Goal: Task Accomplishment & Management: Manage account settings

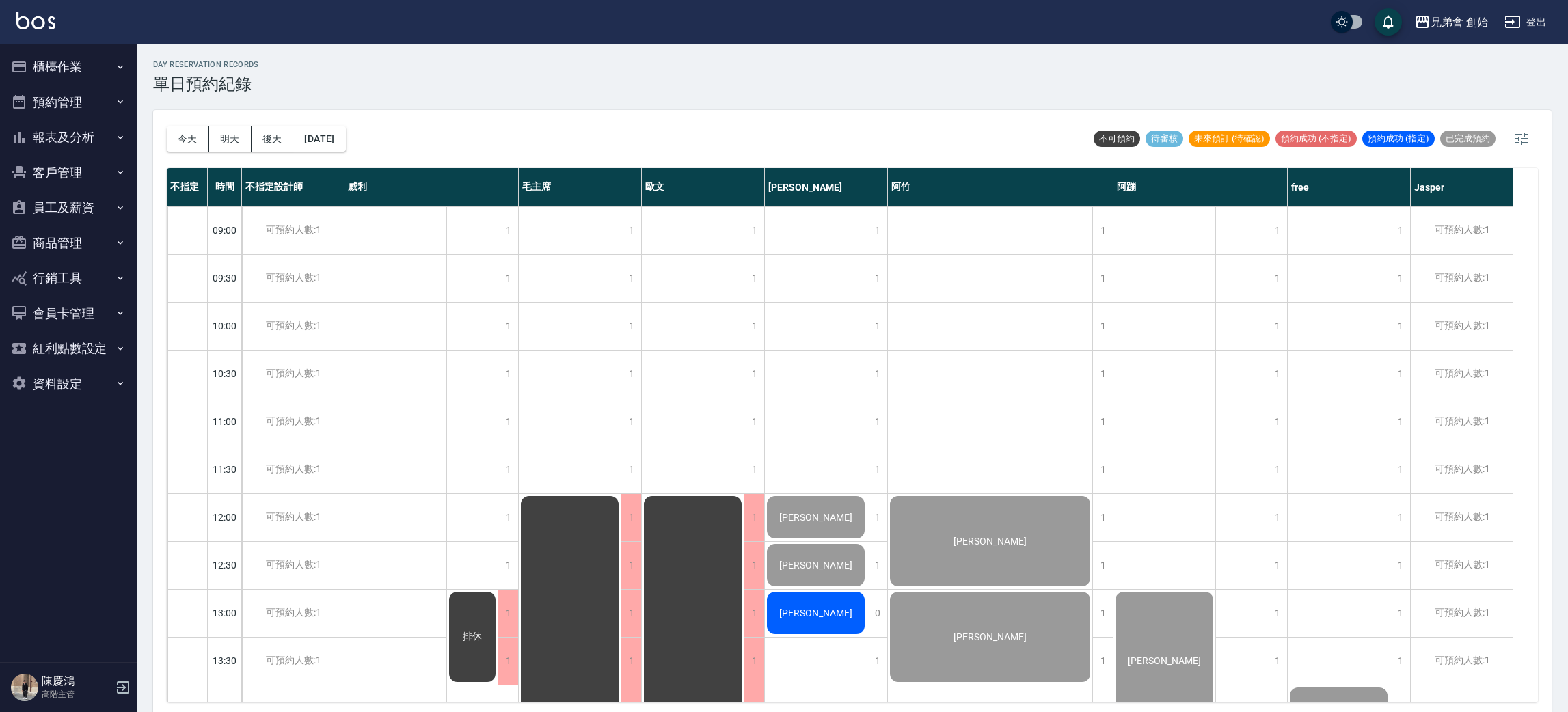
scroll to position [1, 0]
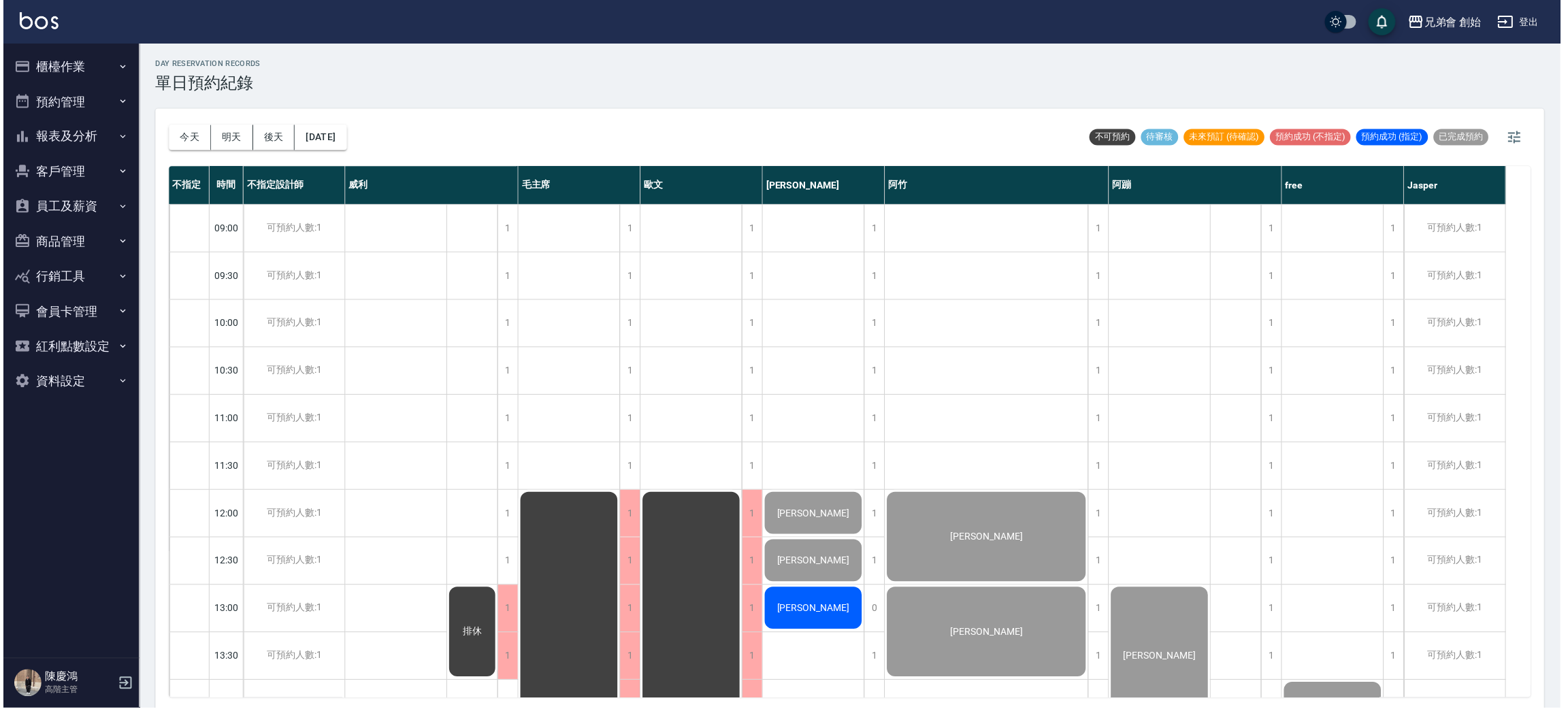
scroll to position [699, 0]
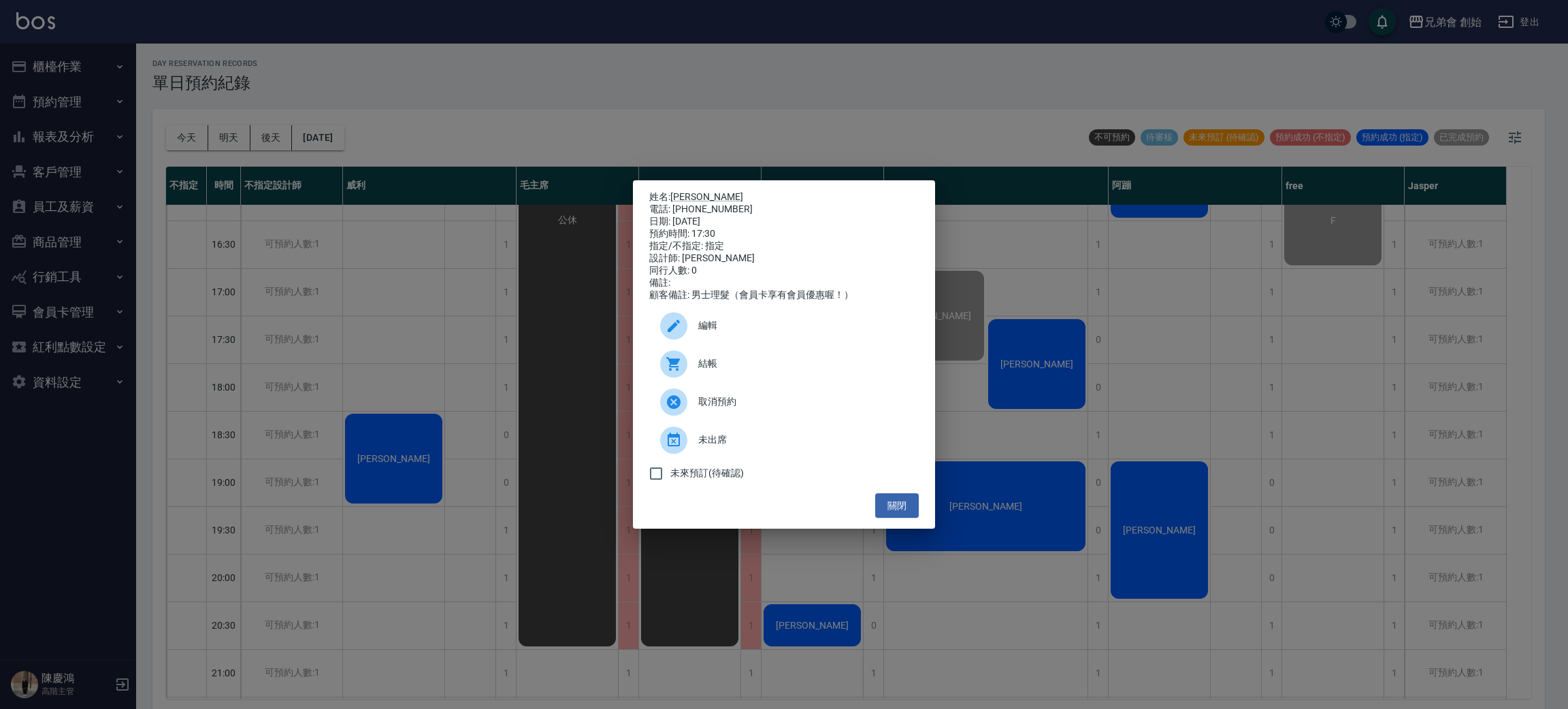
click at [698, 381] on div "結帳" at bounding box center [784, 363] width 269 height 38
drag, startPoint x: 294, startPoint y: 552, endPoint x: 337, endPoint y: 518, distance: 54.8
click at [299, 549] on div "姓名: 黃俊傑 電話: 0981273933 日期: 2025/10/07 預約時間: 17:30 指定/不指定: 指定 設計師: 潘潘 同行人數: 0 備註…" at bounding box center [784, 354] width 1568 height 709
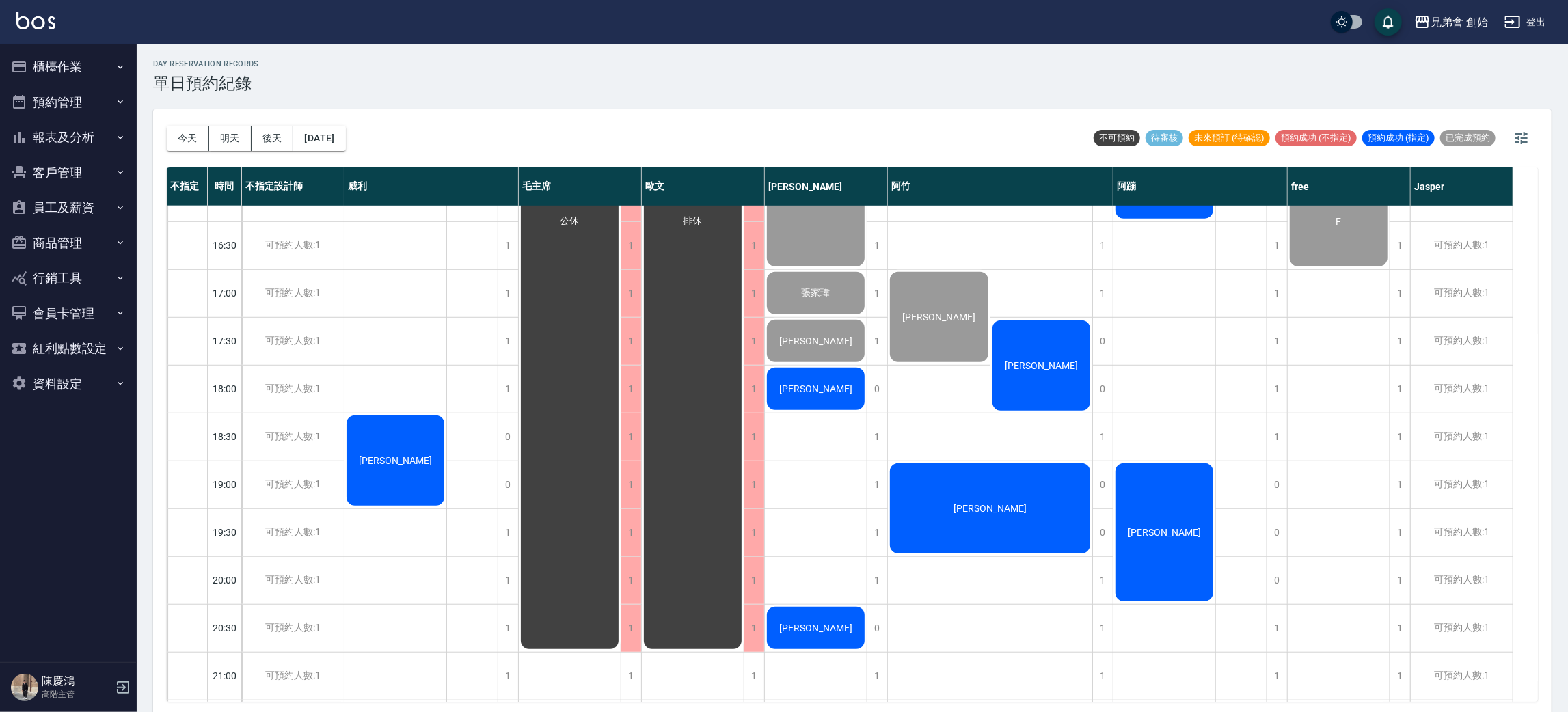
click at [415, 454] on div "邱浩瑋" at bounding box center [394, 460] width 101 height 94
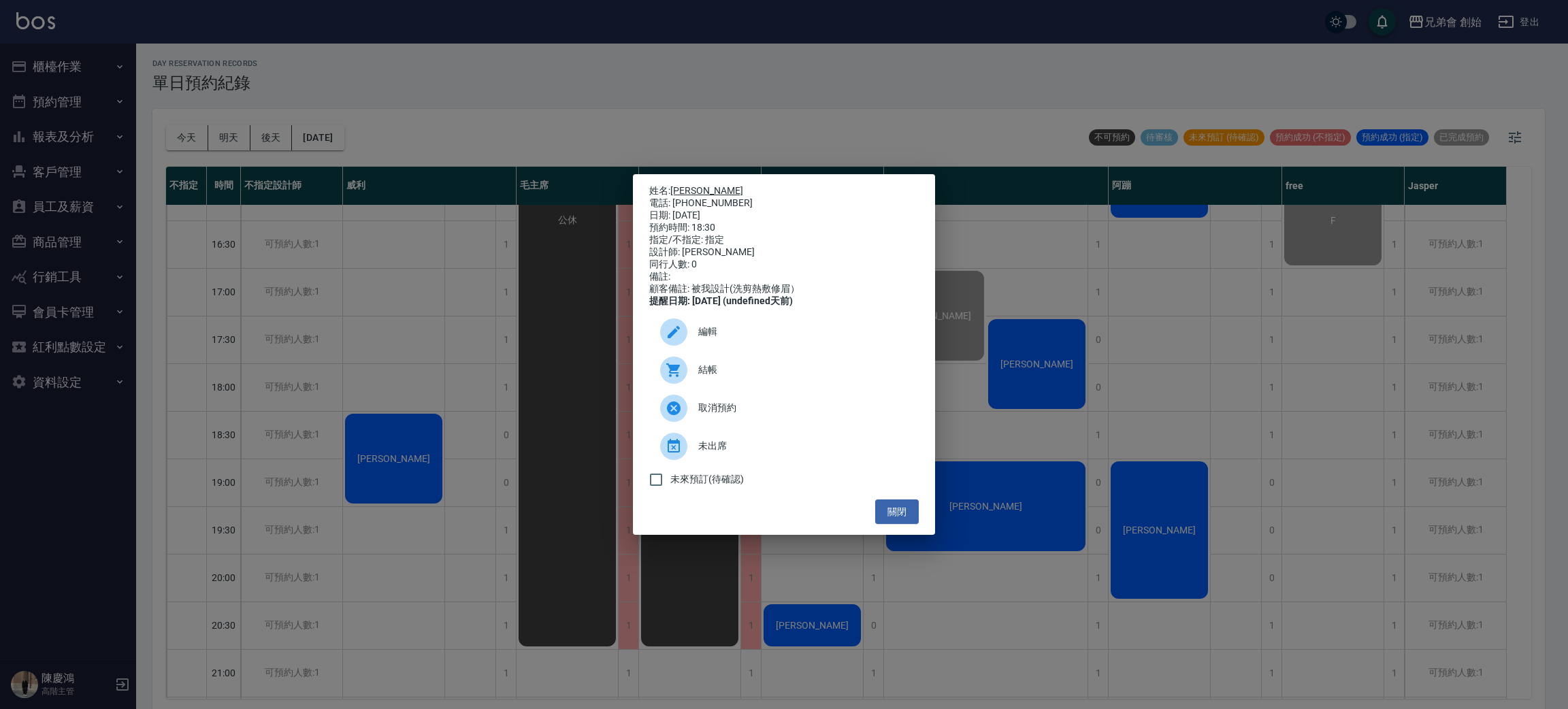
click at [683, 185] on link "邱浩瑋" at bounding box center [706, 191] width 73 height 11
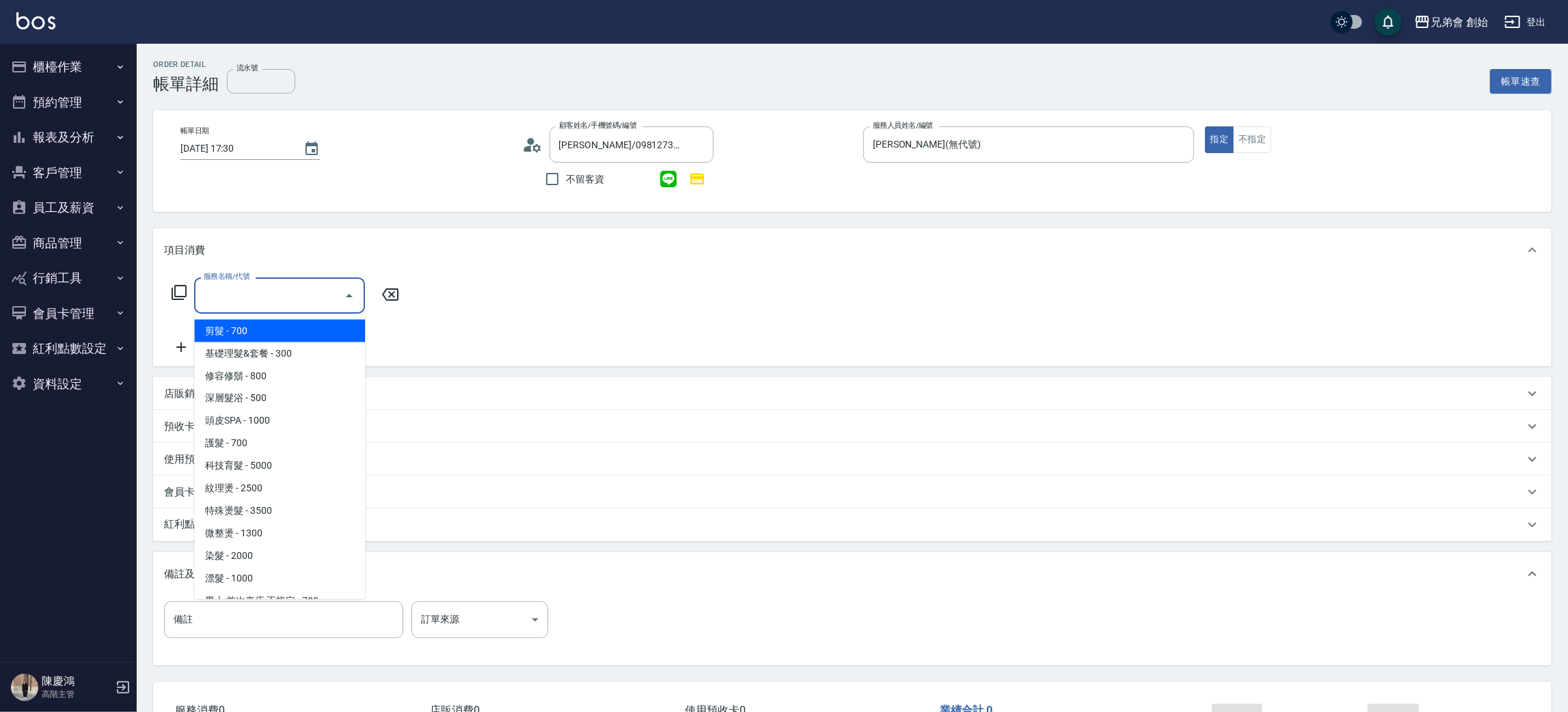
click at [260, 332] on span "剪髮 - 700" at bounding box center [280, 331] width 171 height 23
type input "剪髮(A01)"
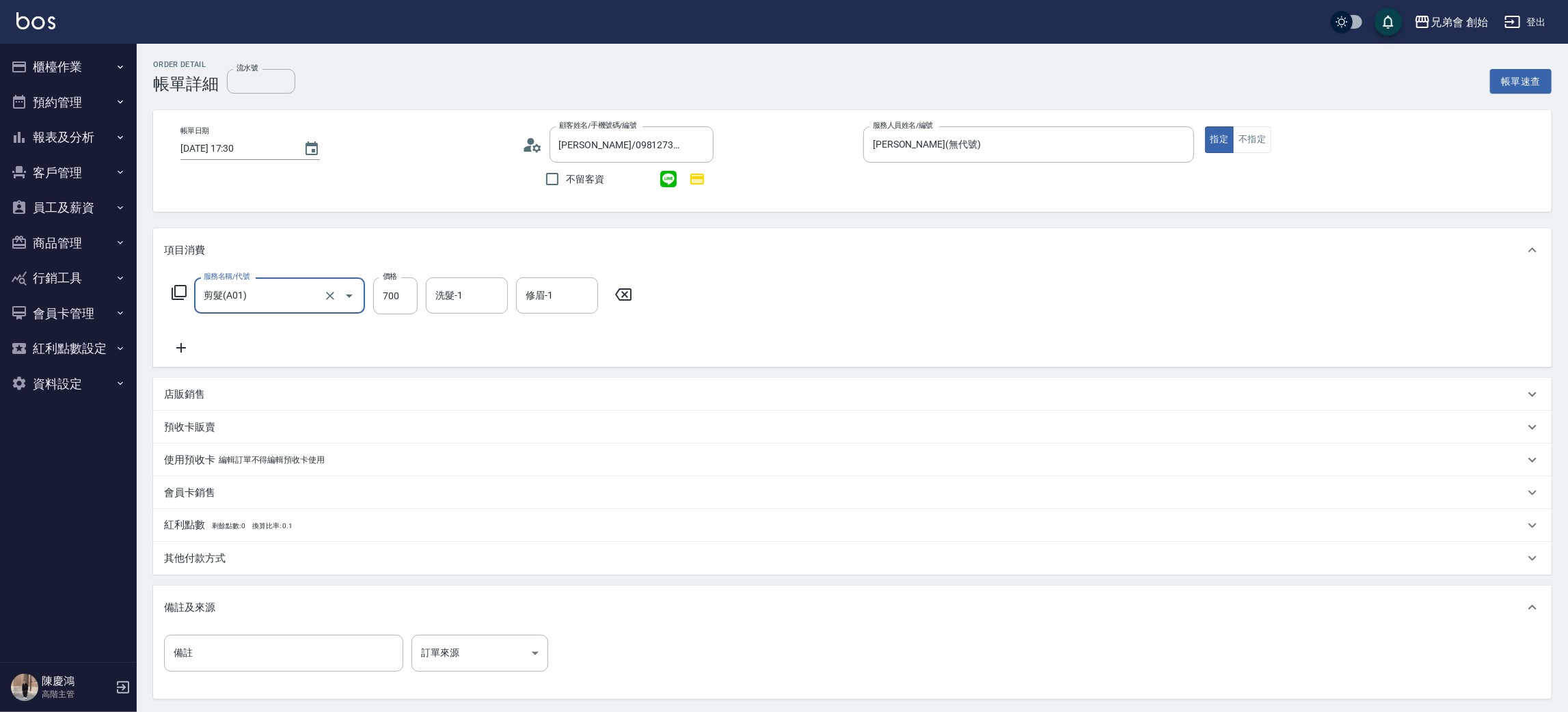
scroll to position [102, 0]
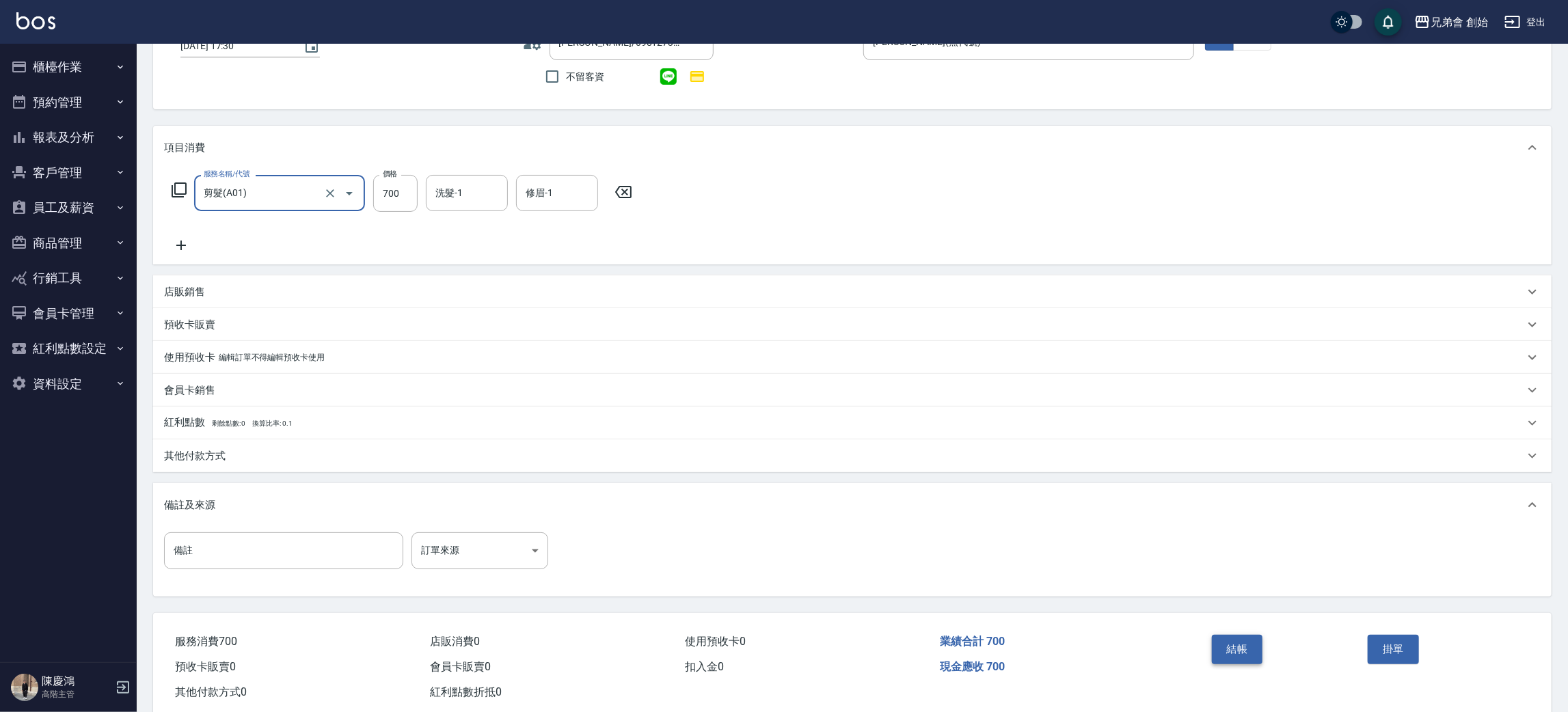
click at [1231, 660] on button "結帳" at bounding box center [1237, 649] width 51 height 28
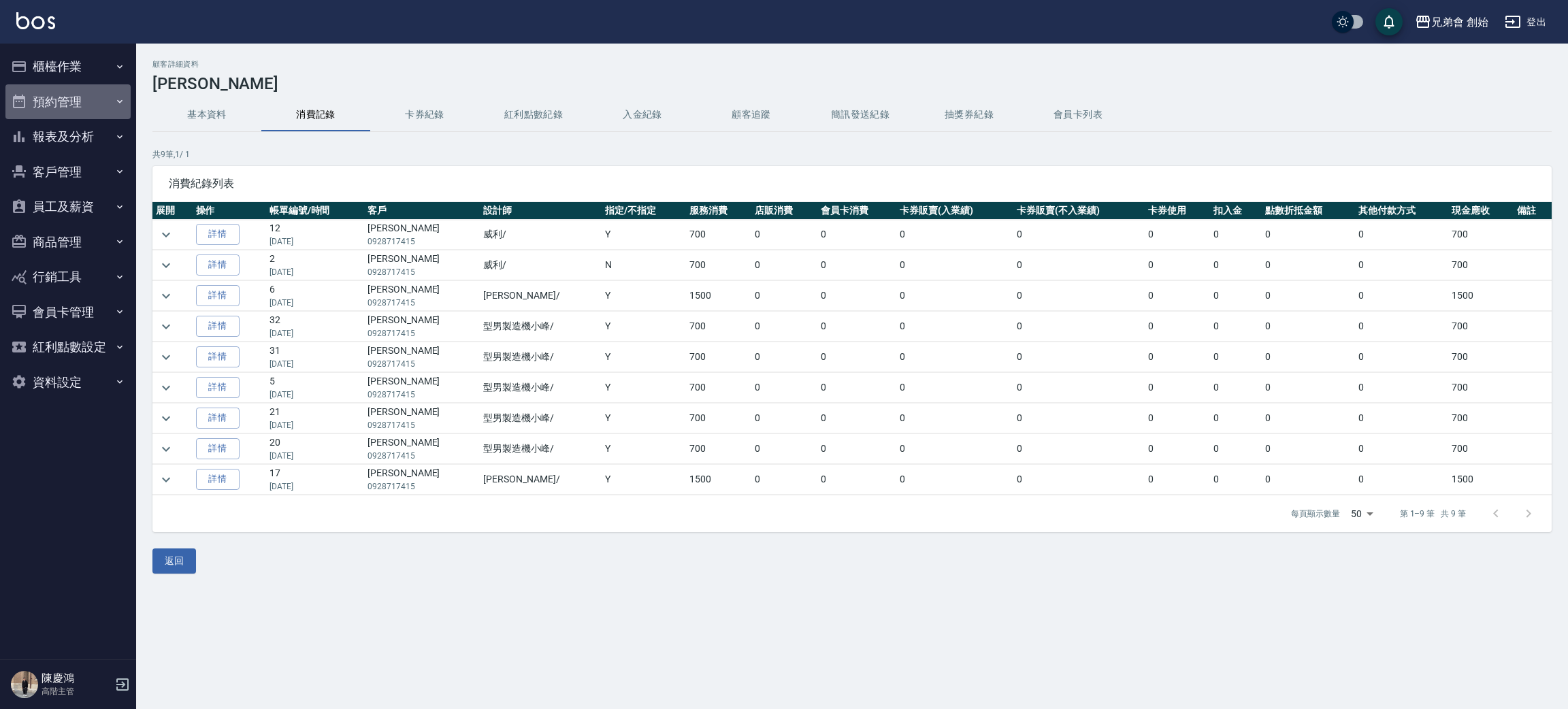
click at [84, 109] on button "預約管理" at bounding box center [68, 101] width 126 height 35
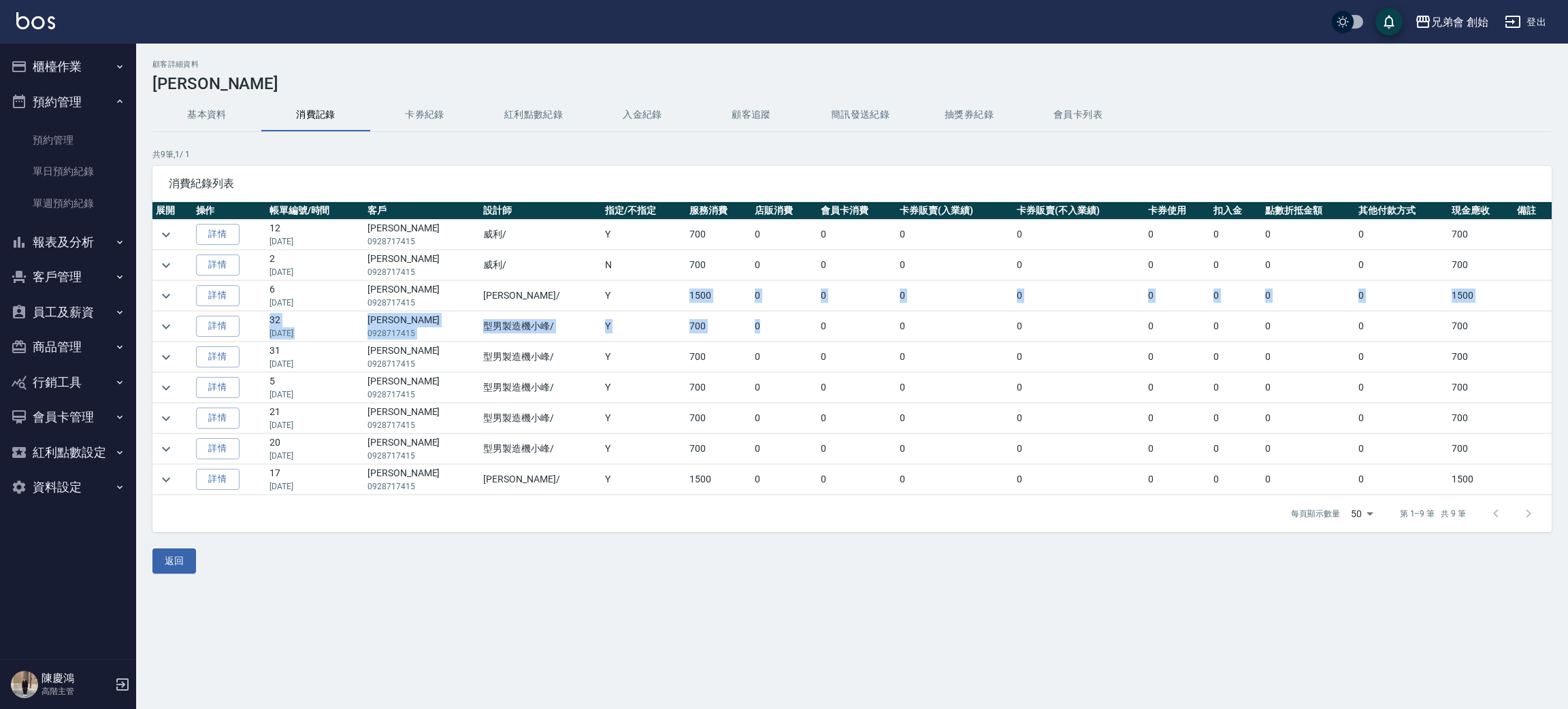
drag, startPoint x: 663, startPoint y: 315, endPoint x: 856, endPoint y: 326, distance: 193.3
click at [856, 342] on tbody "詳情 12 06/28/2025 邱浩瑋 0928717415 威利 / Y 700 0 0 0 0 0 0 0 0 700 詳情 2 05/18/2025 …" at bounding box center [851, 358] width 1399 height 276
click at [686, 238] on td "700" at bounding box center [718, 235] width 65 height 30
drag, startPoint x: 598, startPoint y: 295, endPoint x: 750, endPoint y: 221, distance: 169.1
click at [806, 299] on tr "詳情 6 01/16/2025 邱浩瑋 0928717415 潘潘 / Y 1500 0 0 0 0 0 0 0 0 1500" at bounding box center [851, 296] width 1399 height 30
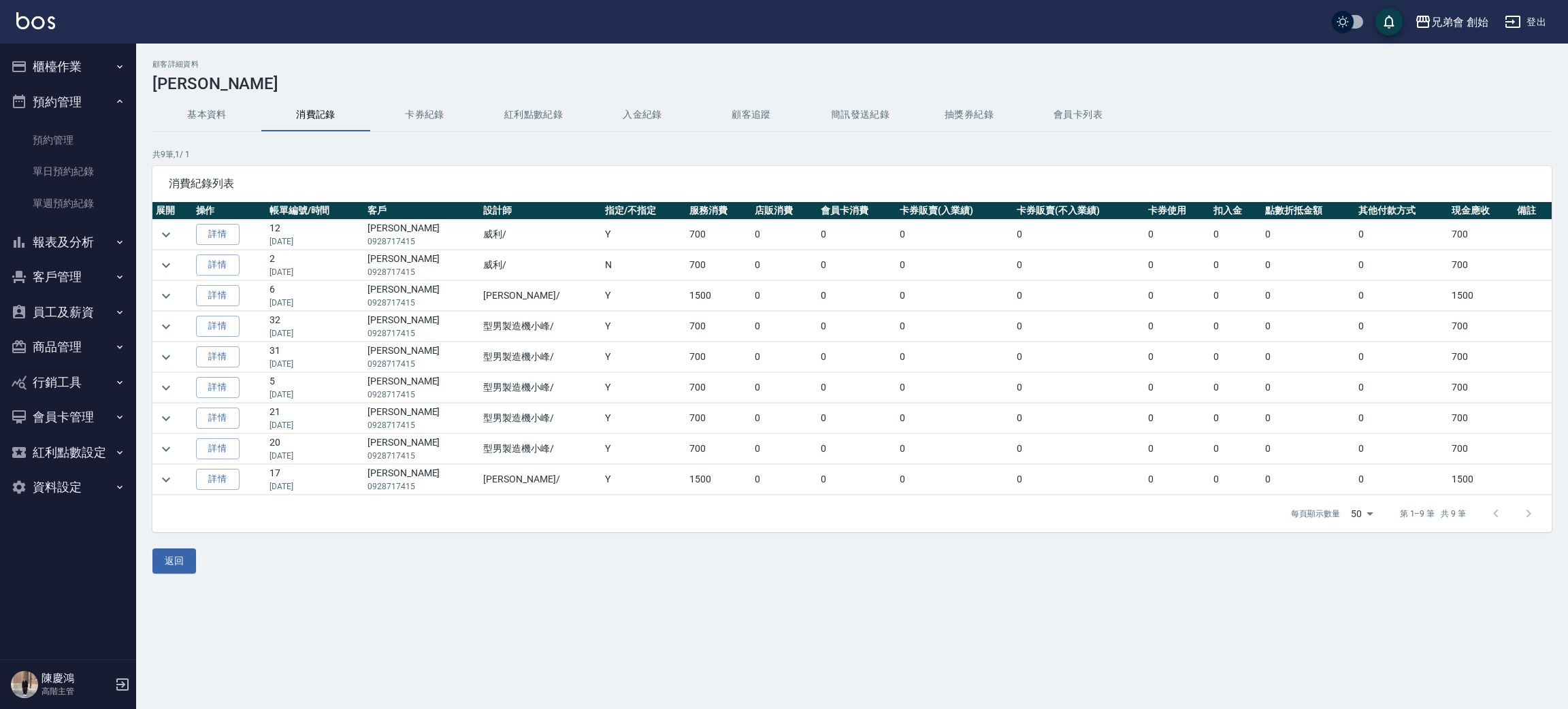
click at [751, 208] on th "店販消費" at bounding box center [784, 211] width 65 height 18
click at [109, 185] on link "單日預約紀錄" at bounding box center [68, 171] width 126 height 31
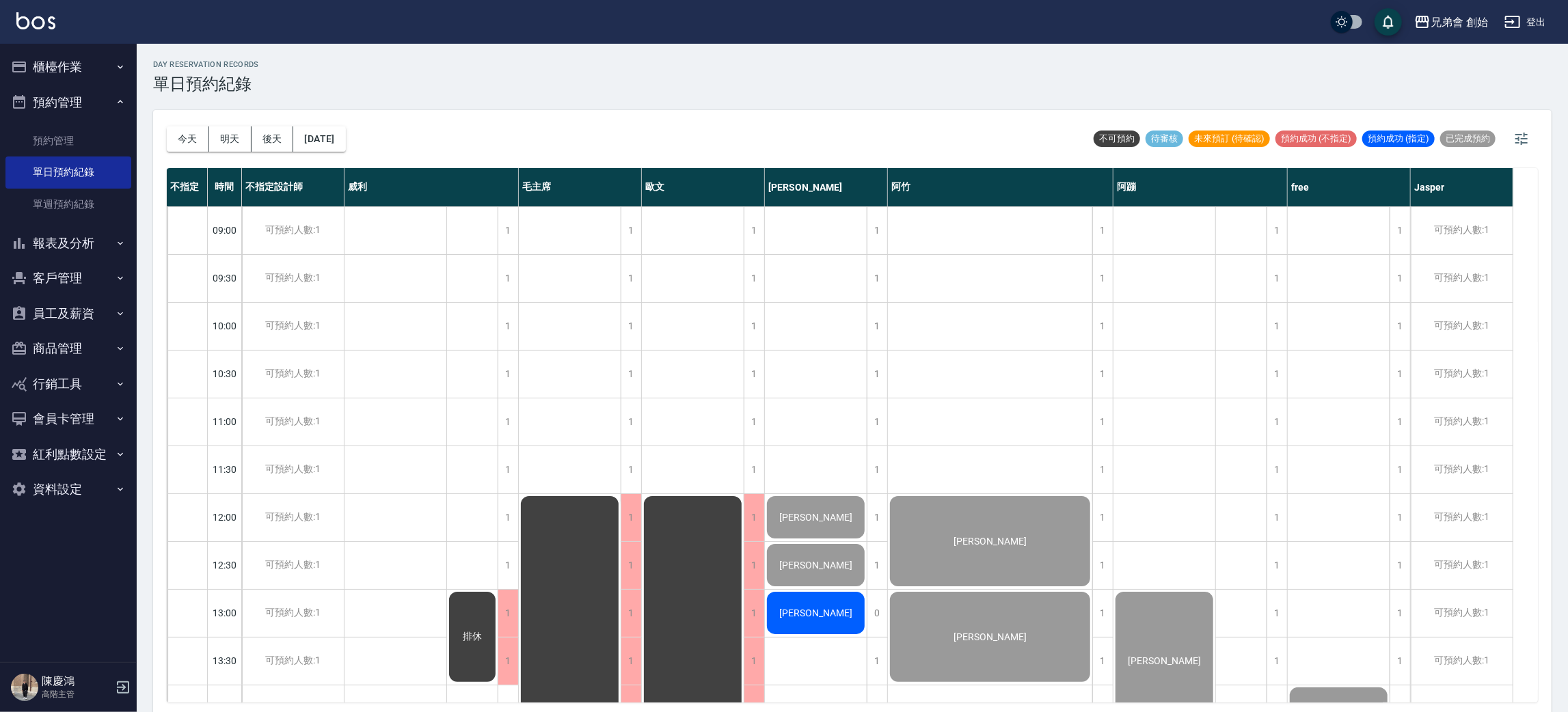
click at [185, 147] on button "今天" at bounding box center [188, 138] width 43 height 26
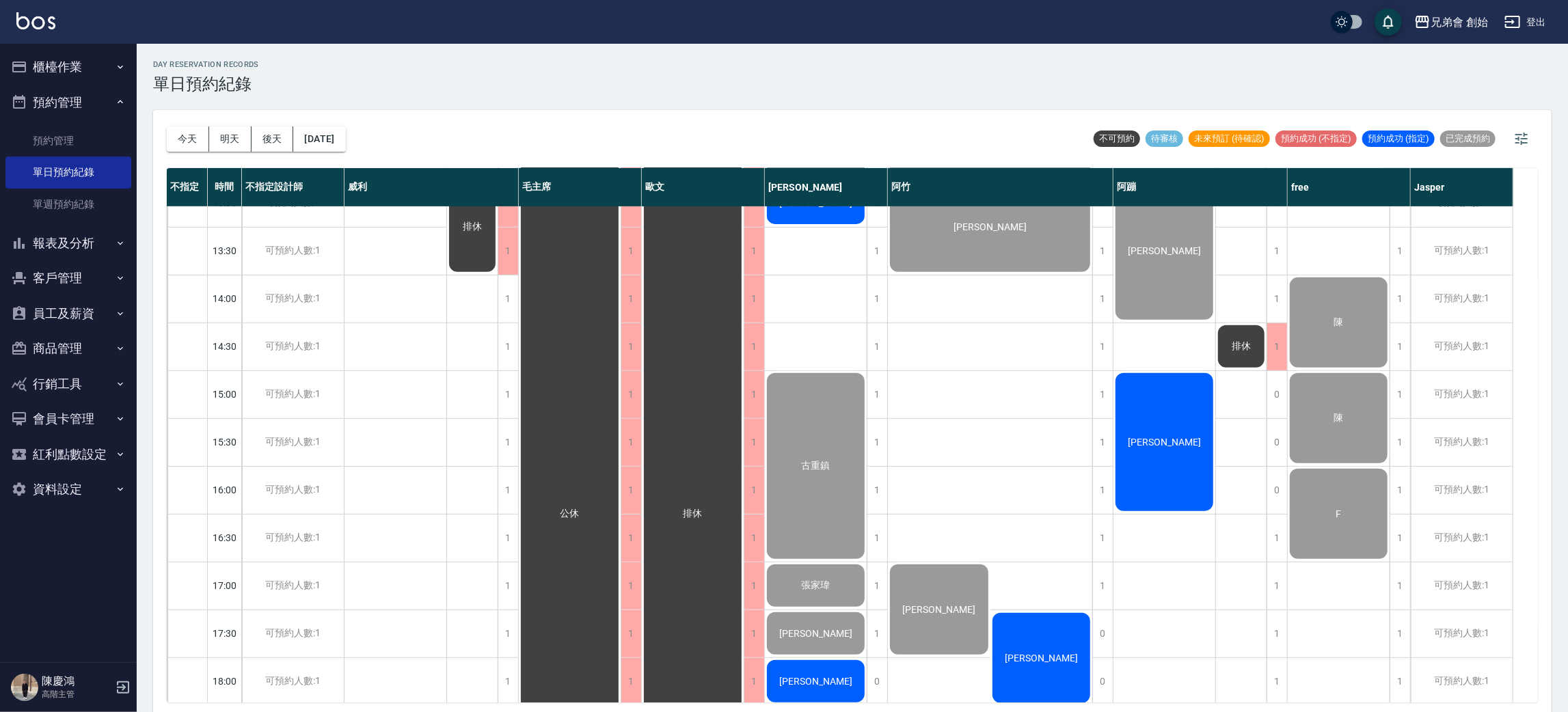
scroll to position [906, 0]
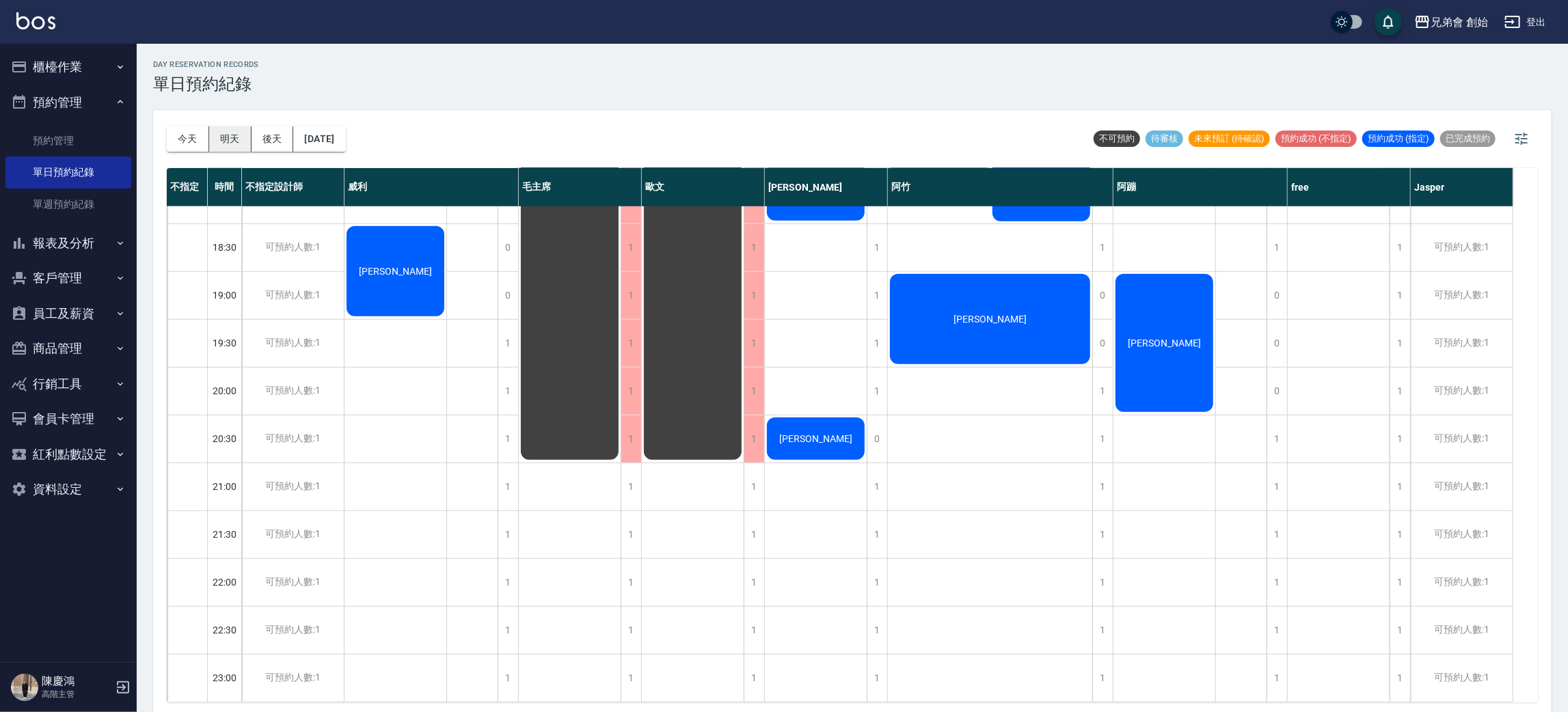
click at [232, 143] on button "明天" at bounding box center [230, 138] width 43 height 26
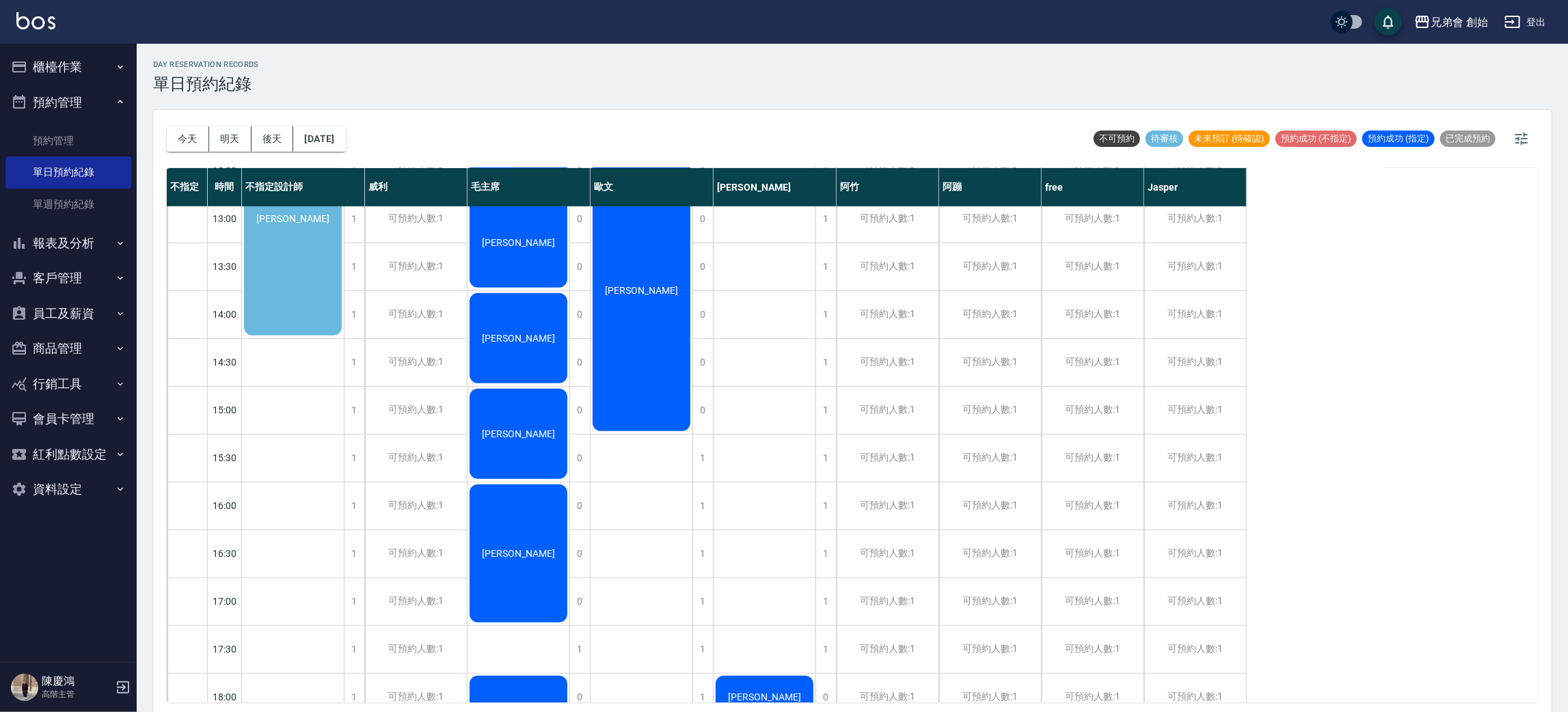
scroll to position [190, 0]
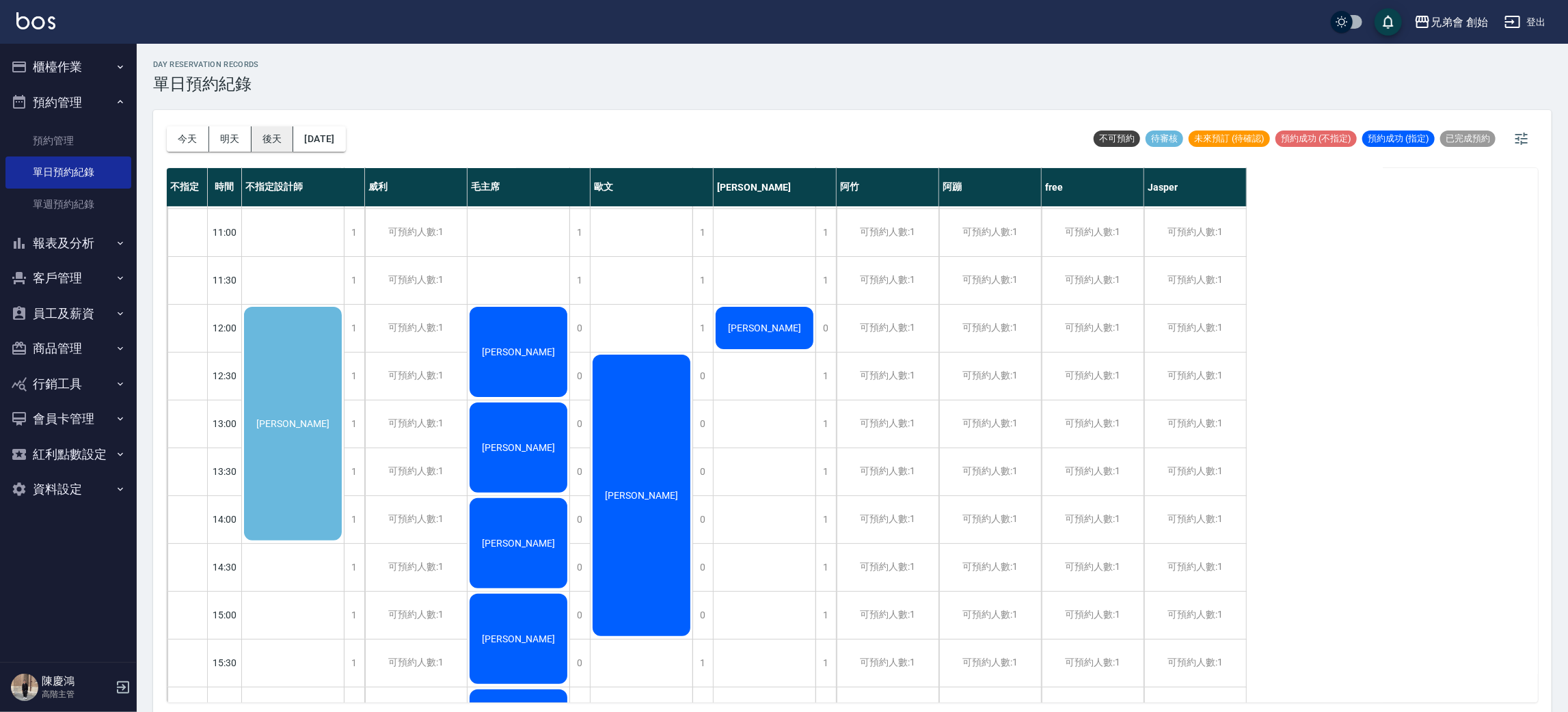
click at [259, 141] on button "後天" at bounding box center [272, 138] width 43 height 26
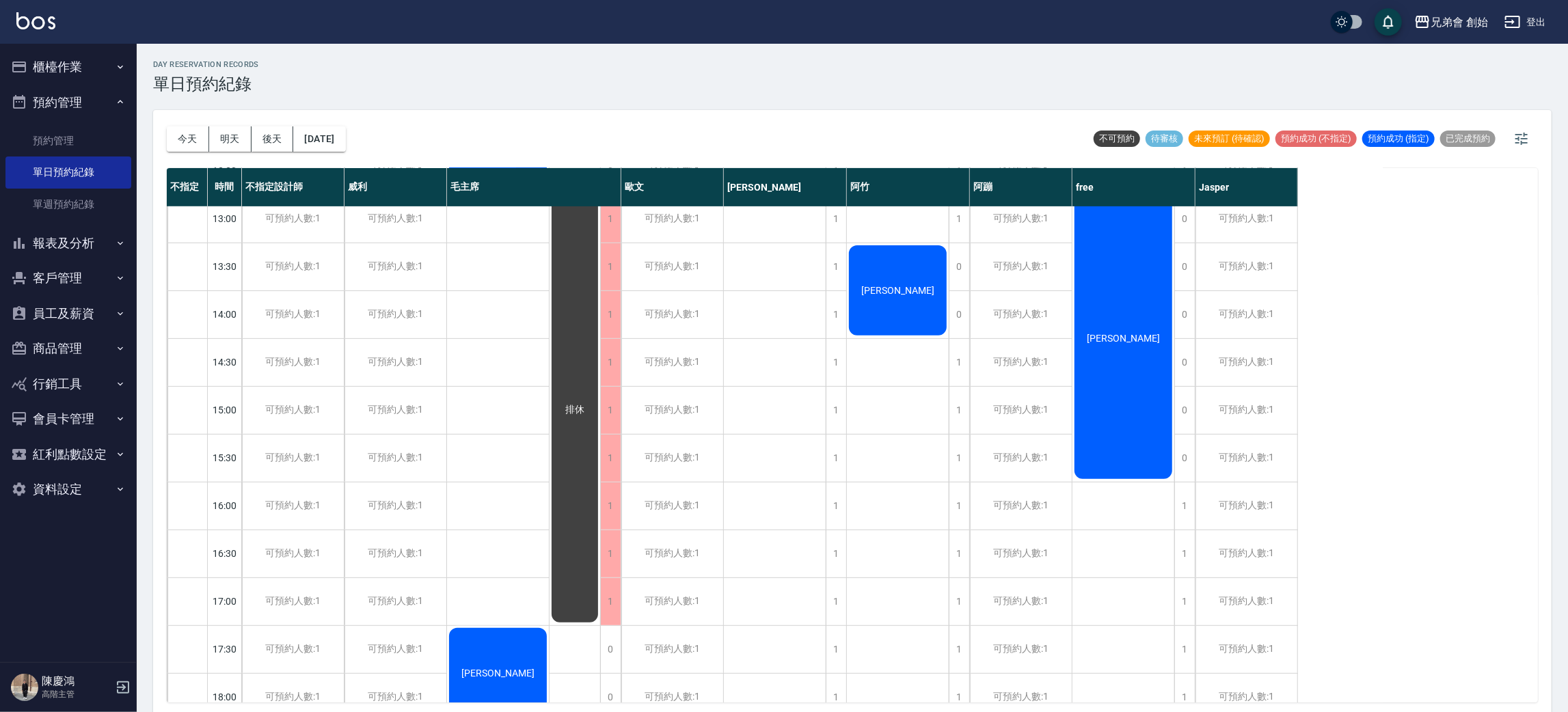
scroll to position [292, 0]
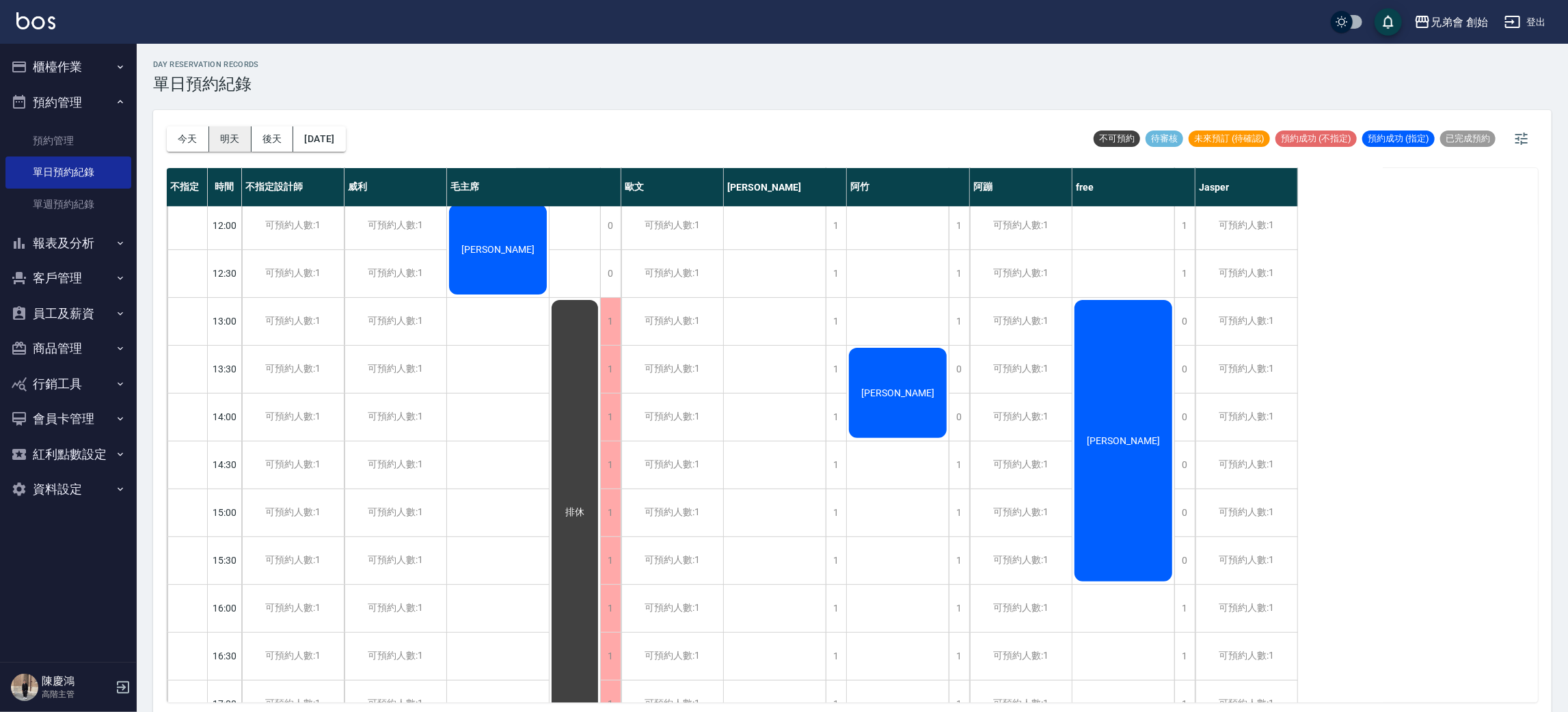
click at [224, 145] on button "明天" at bounding box center [230, 138] width 43 height 26
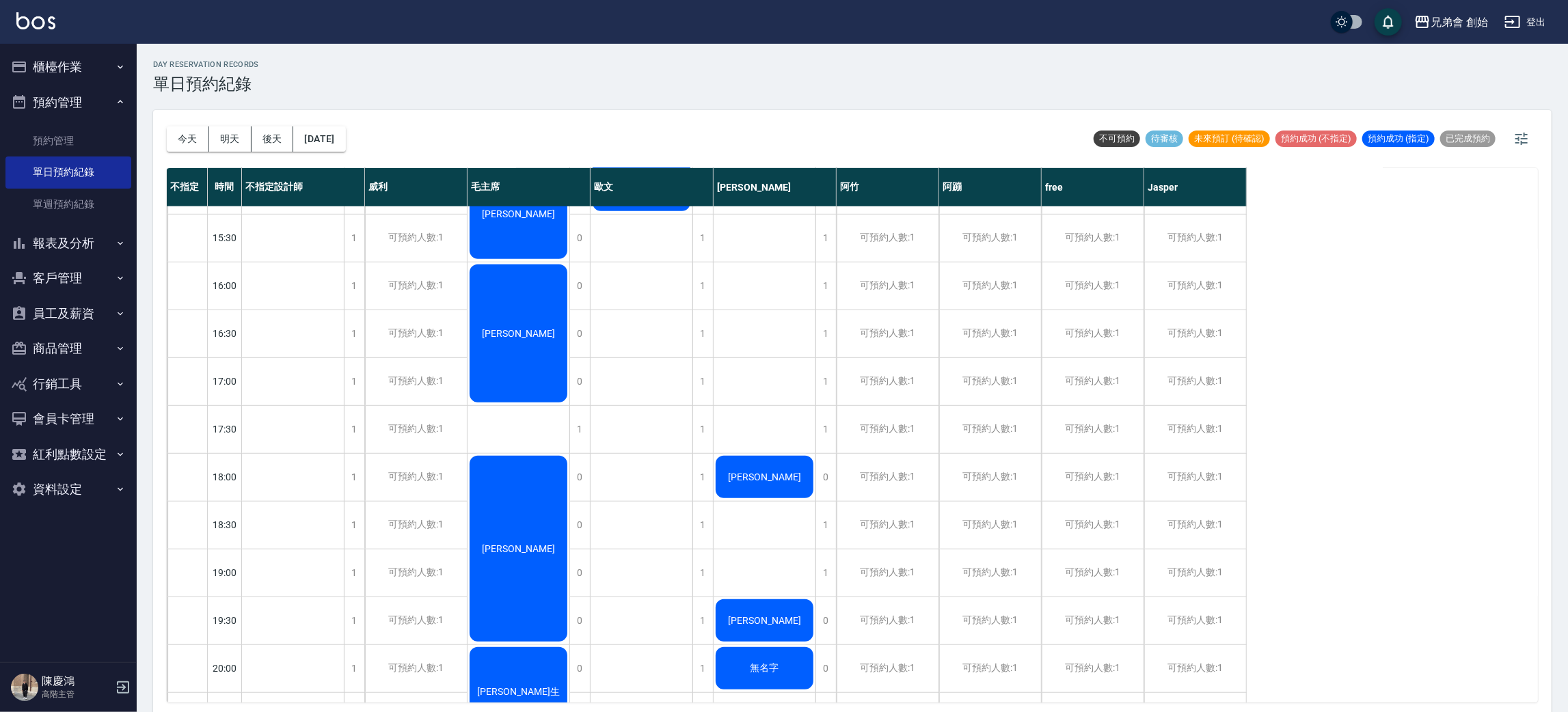
scroll to position [205, 0]
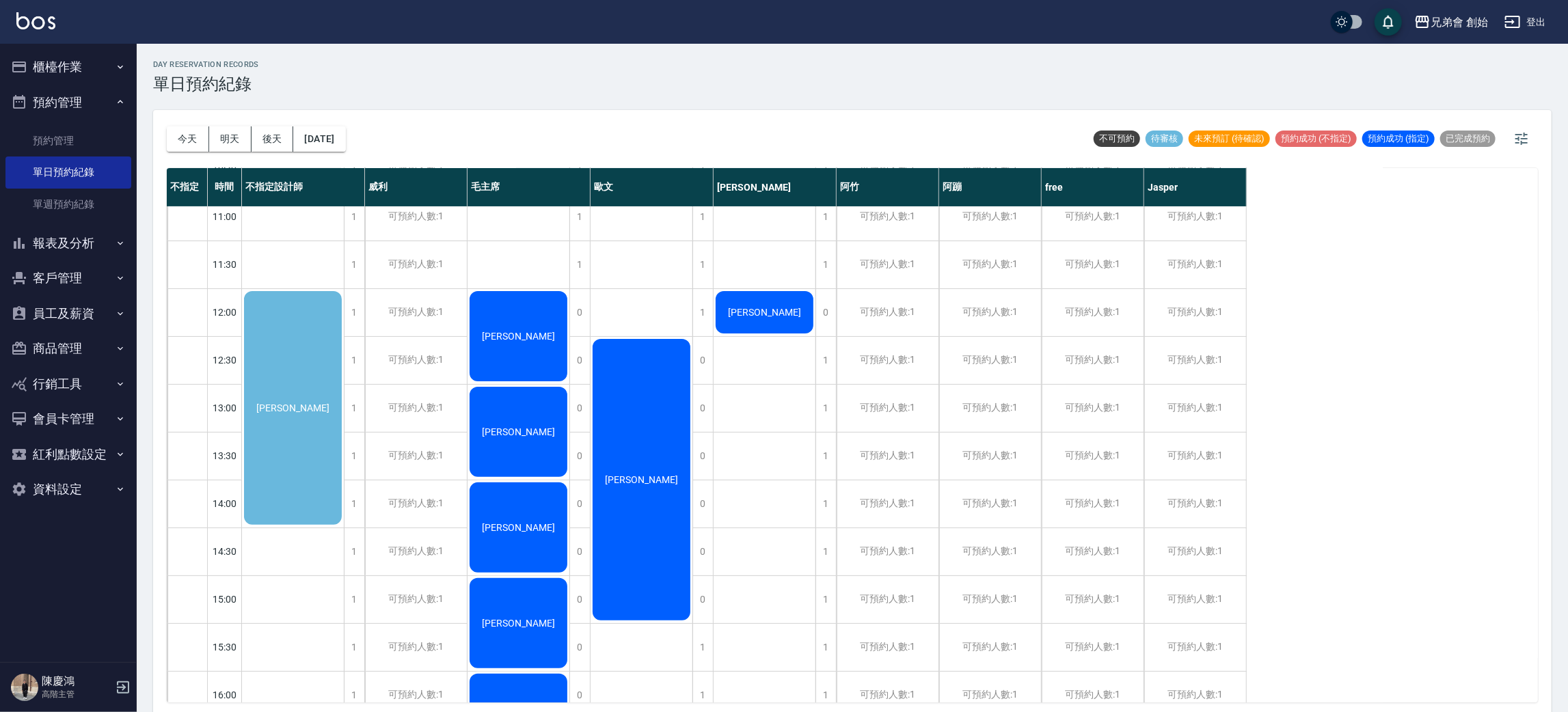
click at [994, 168] on div "阿蹦" at bounding box center [990, 187] width 102 height 38
drag, startPoint x: 175, startPoint y: 131, endPoint x: 136, endPoint y: 143, distance: 40.8
click at [175, 131] on button "今天" at bounding box center [188, 138] width 43 height 26
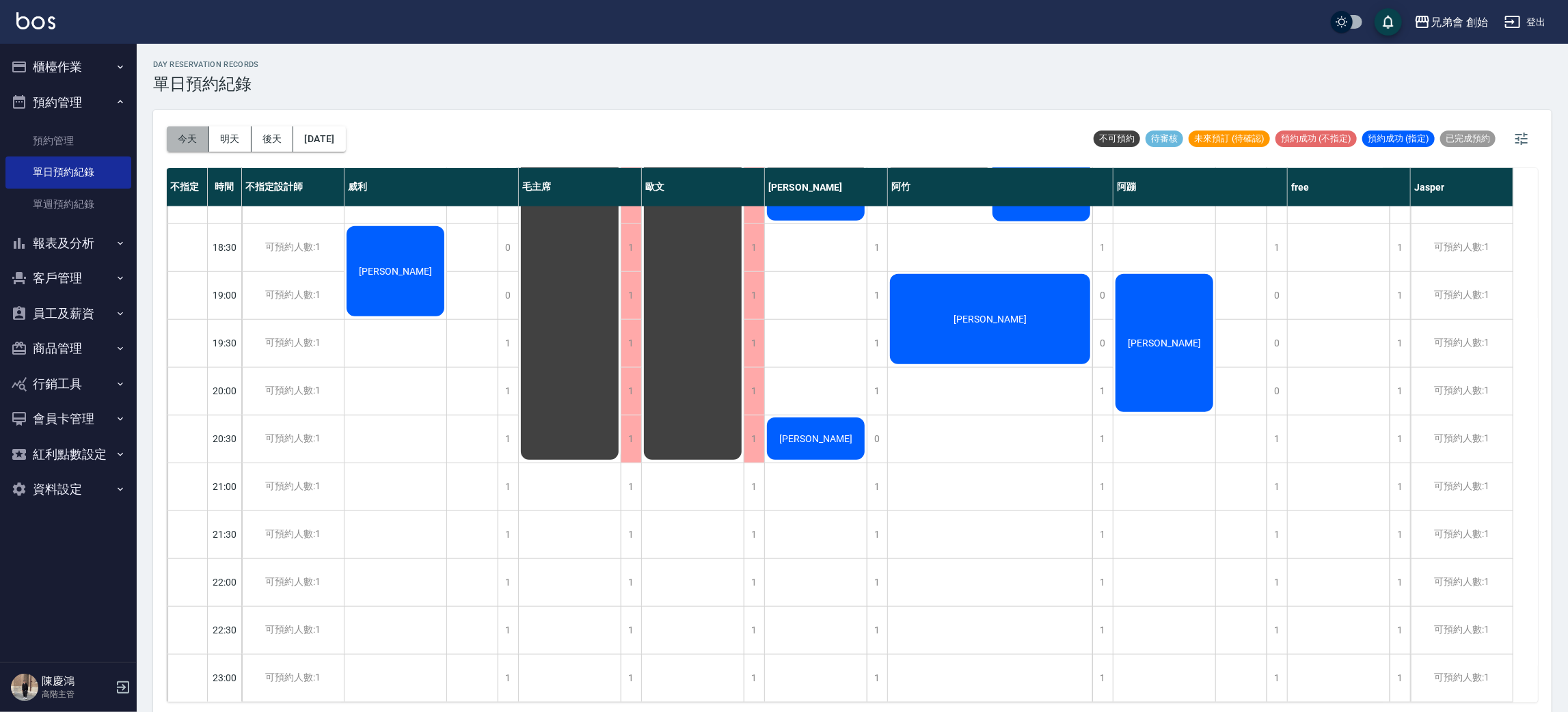
click at [187, 133] on button "今天" at bounding box center [188, 138] width 43 height 26
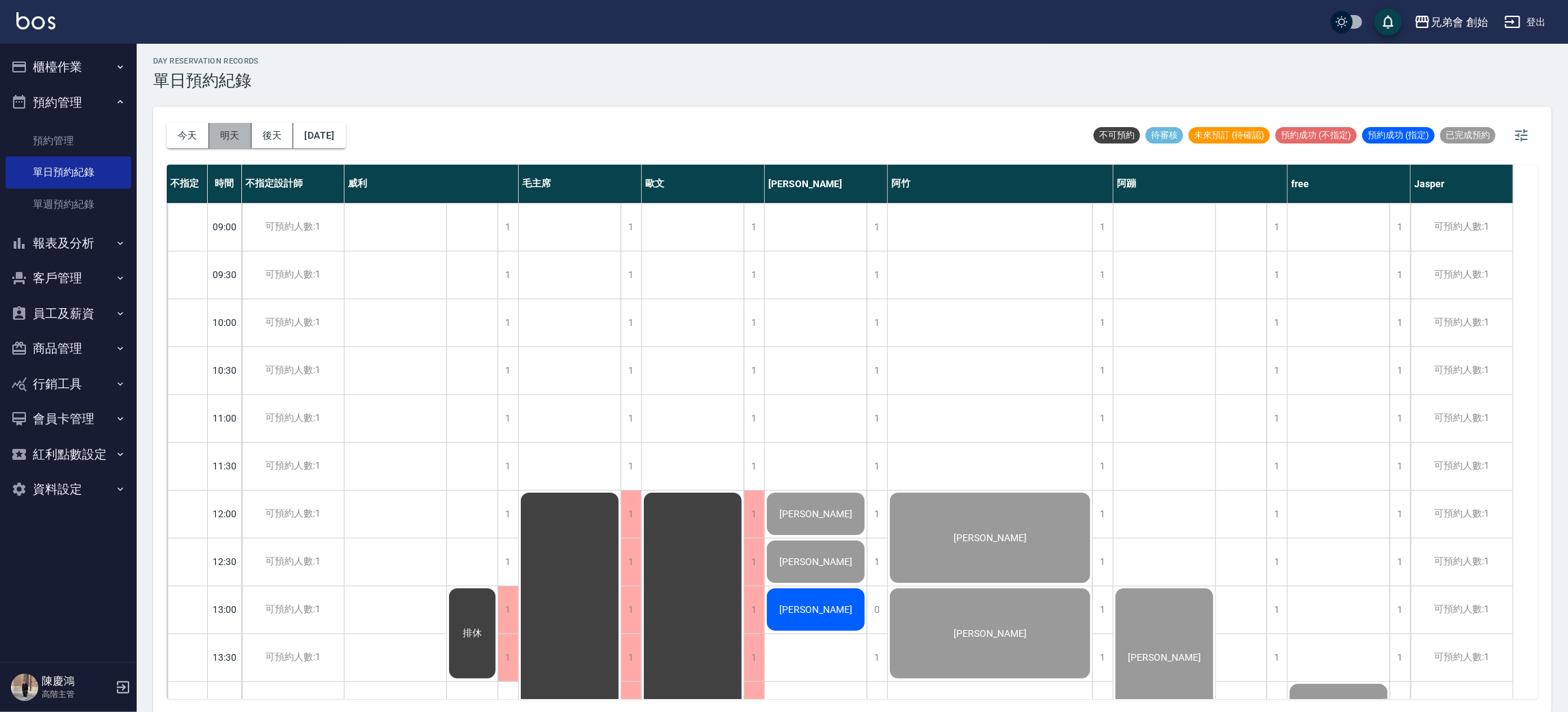
click at [224, 134] on button "明天" at bounding box center [230, 136] width 43 height 26
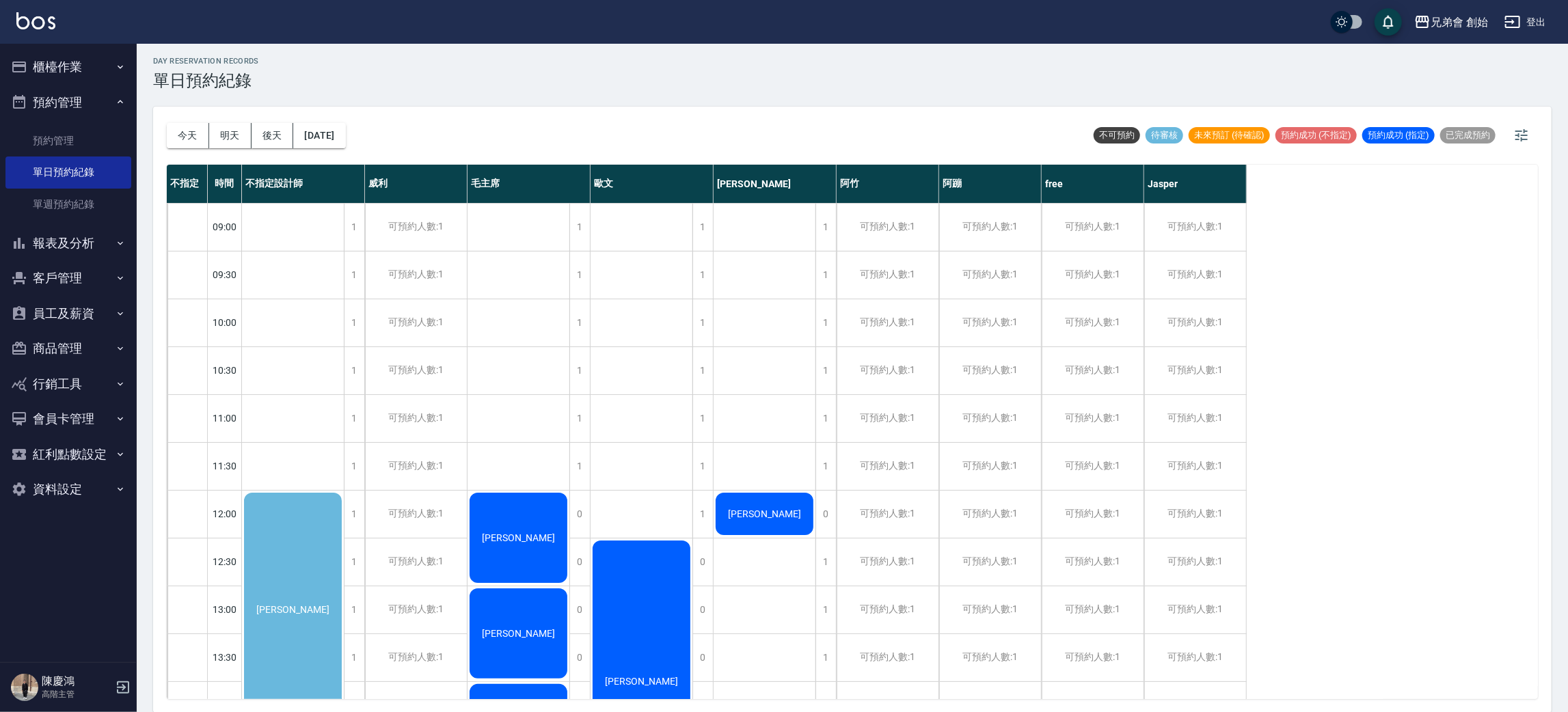
scroll to position [307, 0]
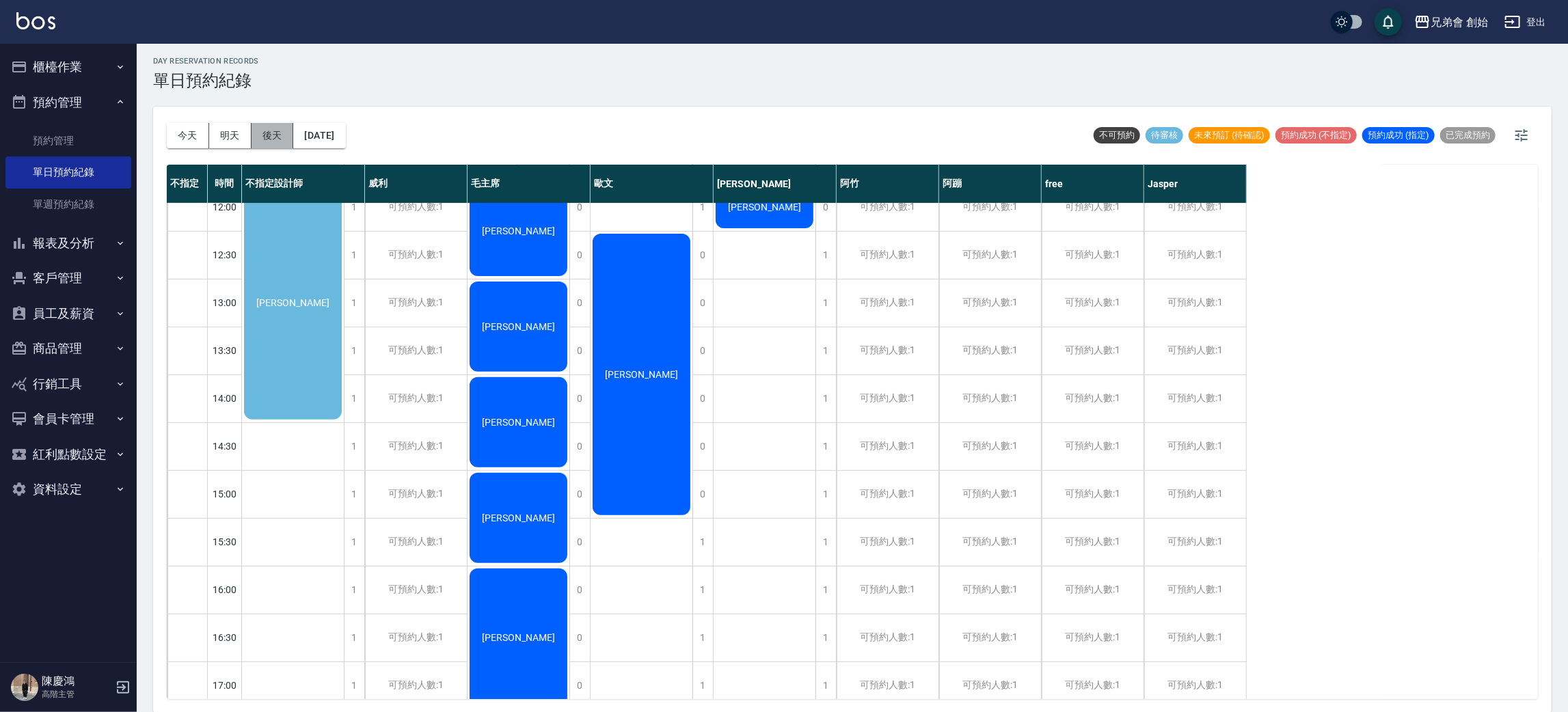
click at [277, 137] on button "後天" at bounding box center [272, 136] width 43 height 26
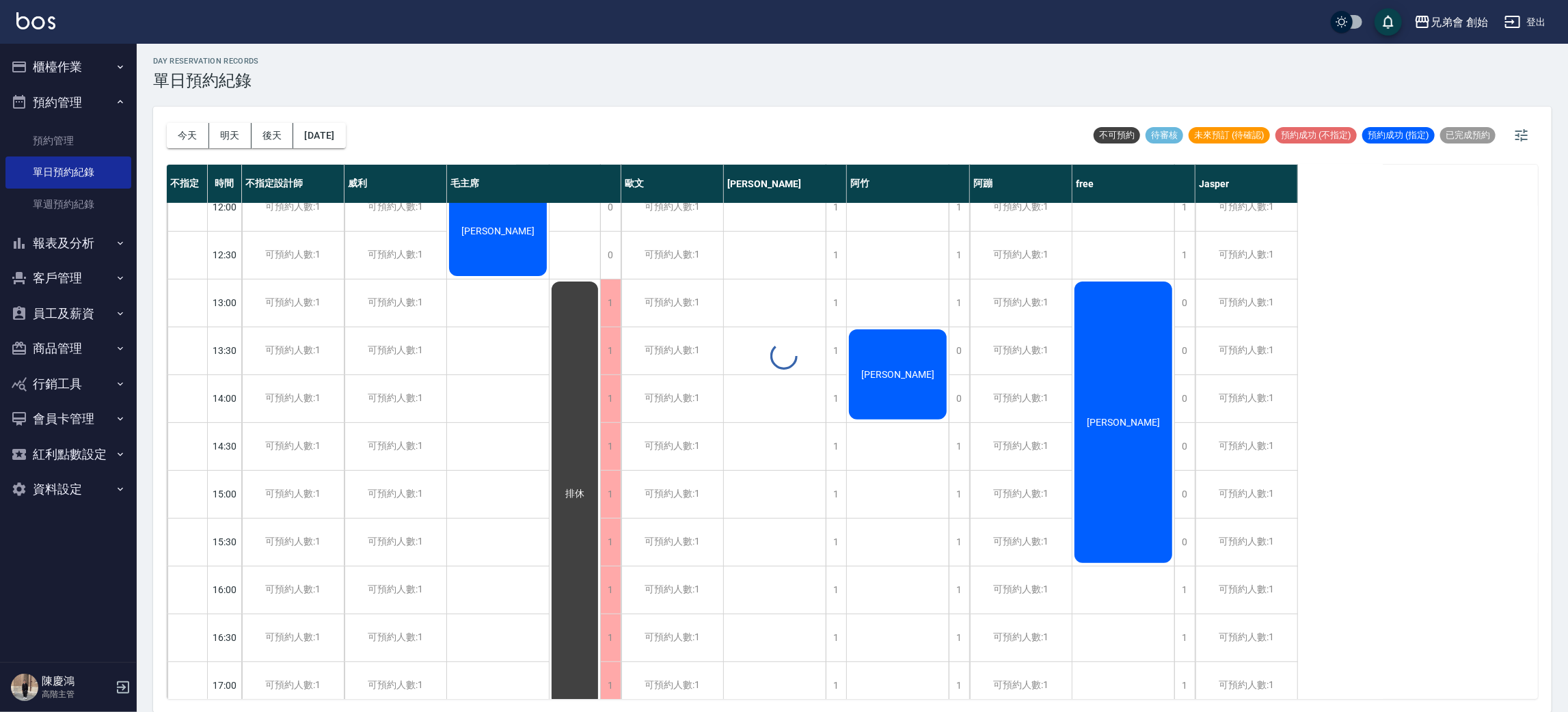
drag, startPoint x: 198, startPoint y: 131, endPoint x: 194, endPoint y: 146, distance: 15.5
click at [198, 130] on button "今天" at bounding box center [188, 136] width 43 height 26
